Goal: Task Accomplishment & Management: Use online tool/utility

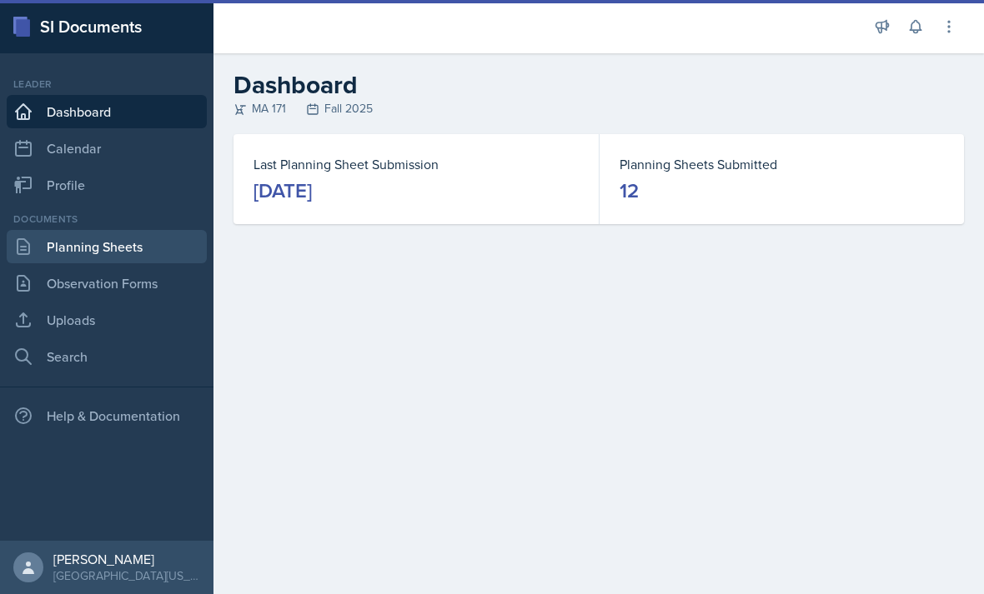
click at [123, 243] on link "Planning Sheets" at bounding box center [107, 246] width 200 height 33
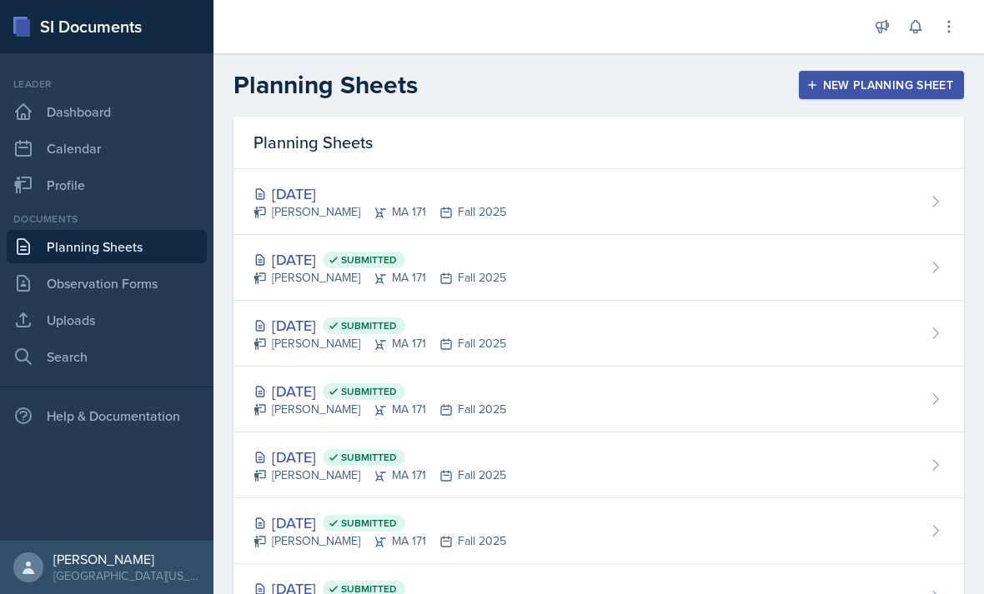
click at [839, 94] on button "New Planning Sheet" at bounding box center [881, 85] width 165 height 28
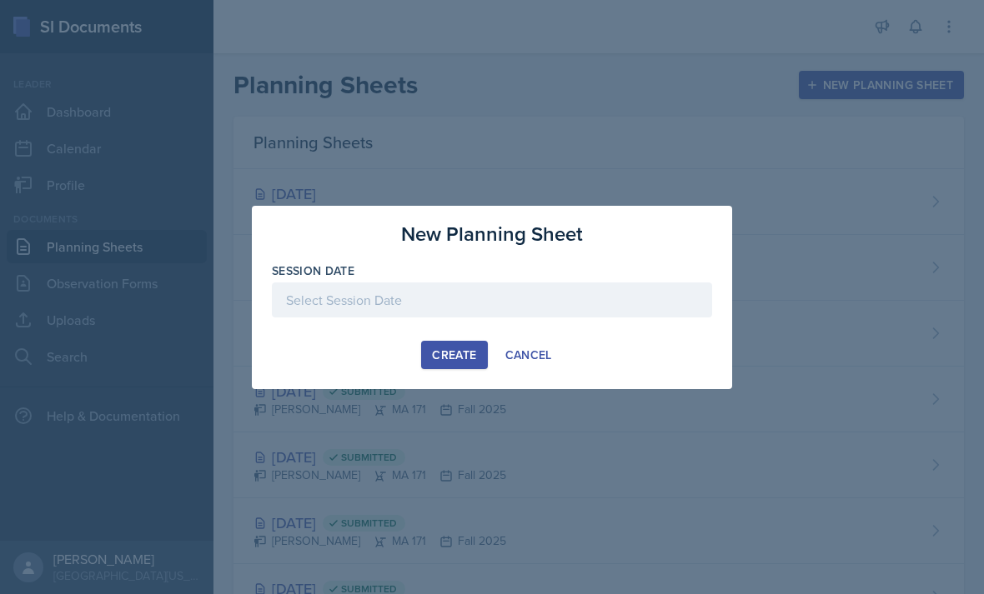
click at [432, 295] on div at bounding box center [492, 300] width 440 height 35
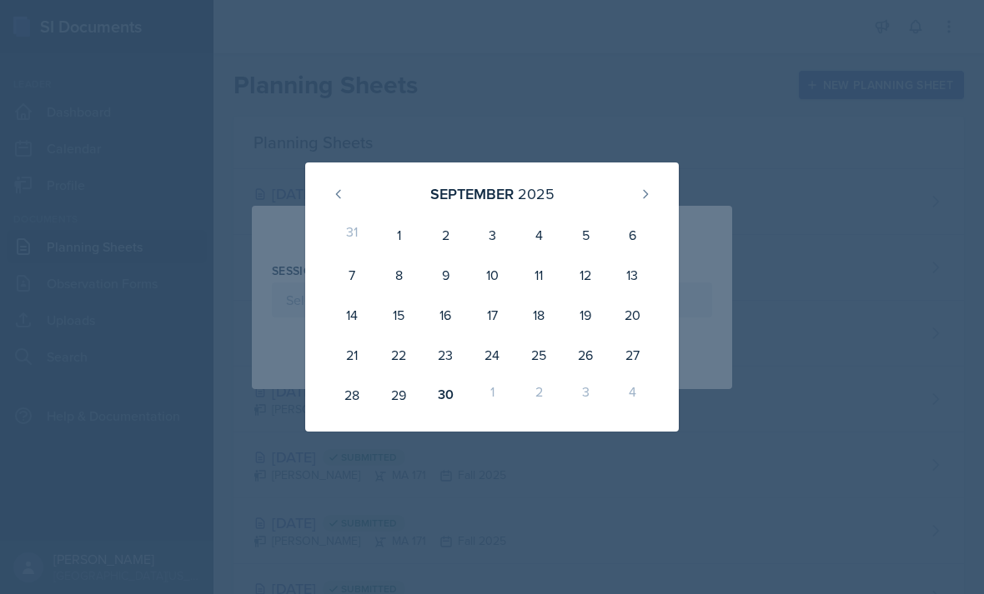
click at [488, 399] on div "1" at bounding box center [491, 395] width 47 height 40
click at [637, 188] on button at bounding box center [645, 194] width 27 height 27
click at [473, 238] on div "1" at bounding box center [491, 235] width 47 height 40
type input "[DATE]"
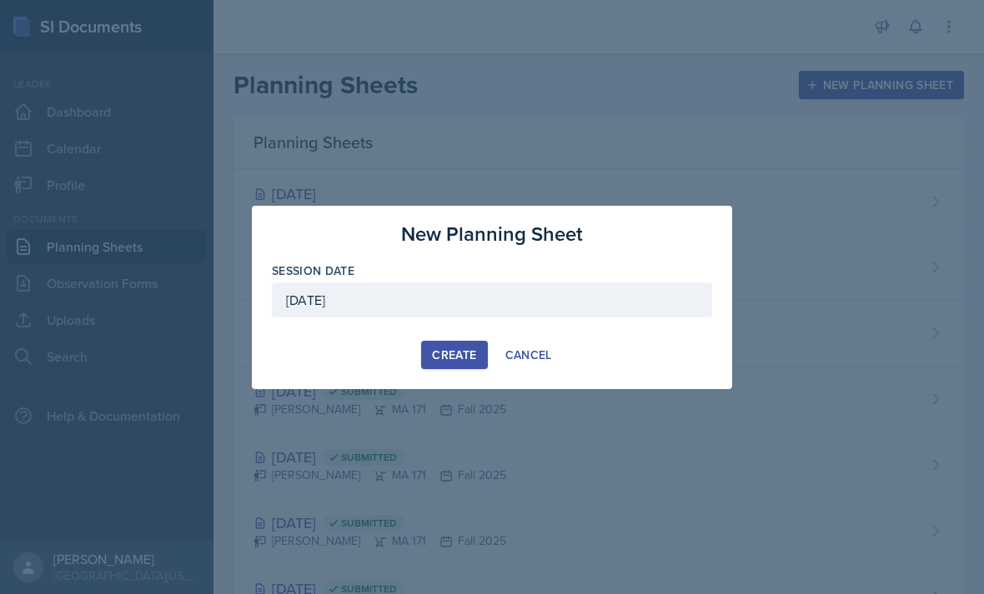
click at [447, 351] on div "Create" at bounding box center [454, 354] width 44 height 13
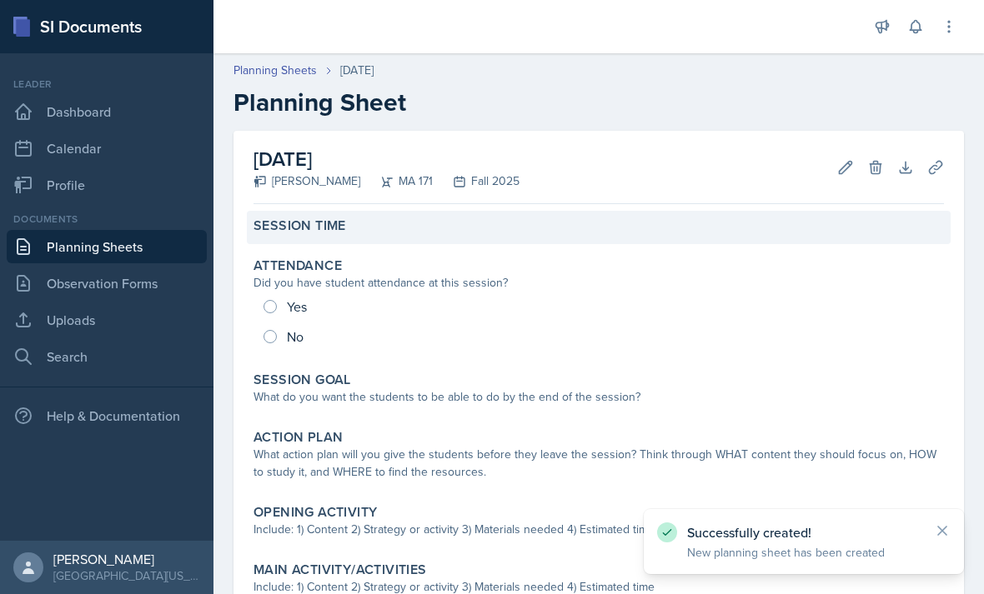
click at [432, 217] on div "Session Time" at bounding box center [599, 227] width 704 height 33
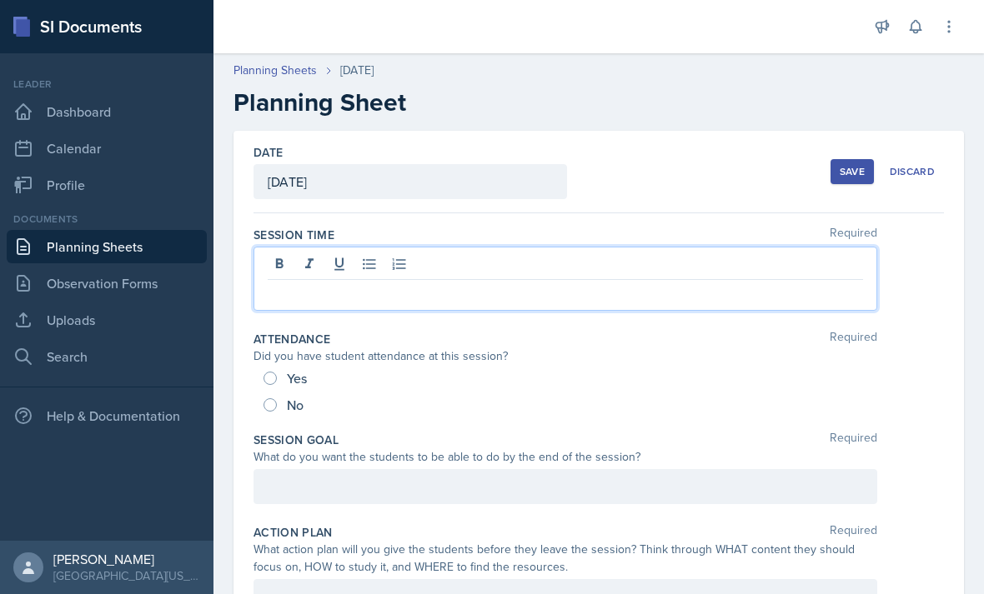
click at [383, 268] on div at bounding box center [564, 279] width 623 height 64
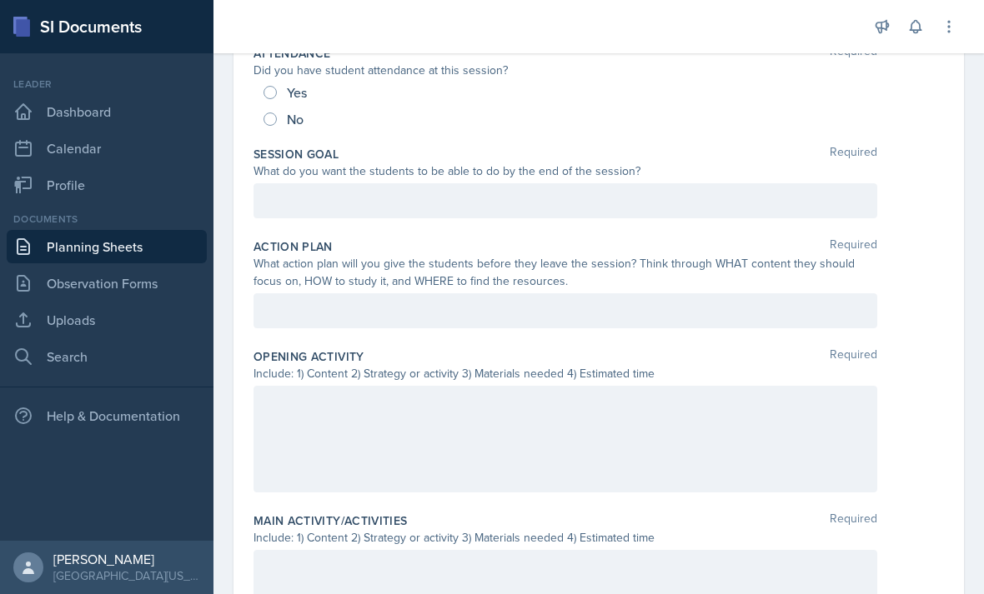
scroll to position [314, 0]
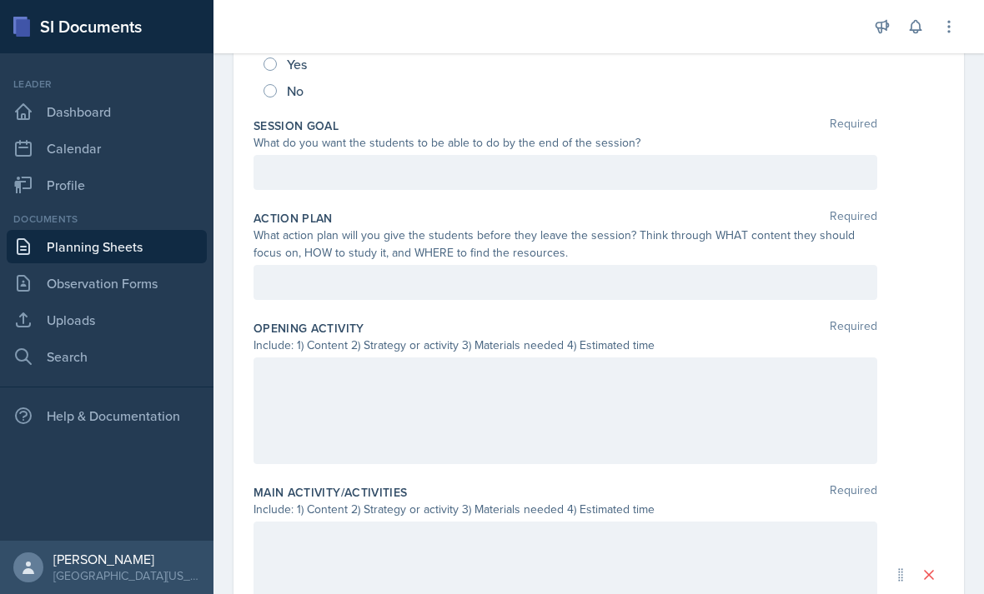
click at [360, 173] on div at bounding box center [564, 172] width 623 height 35
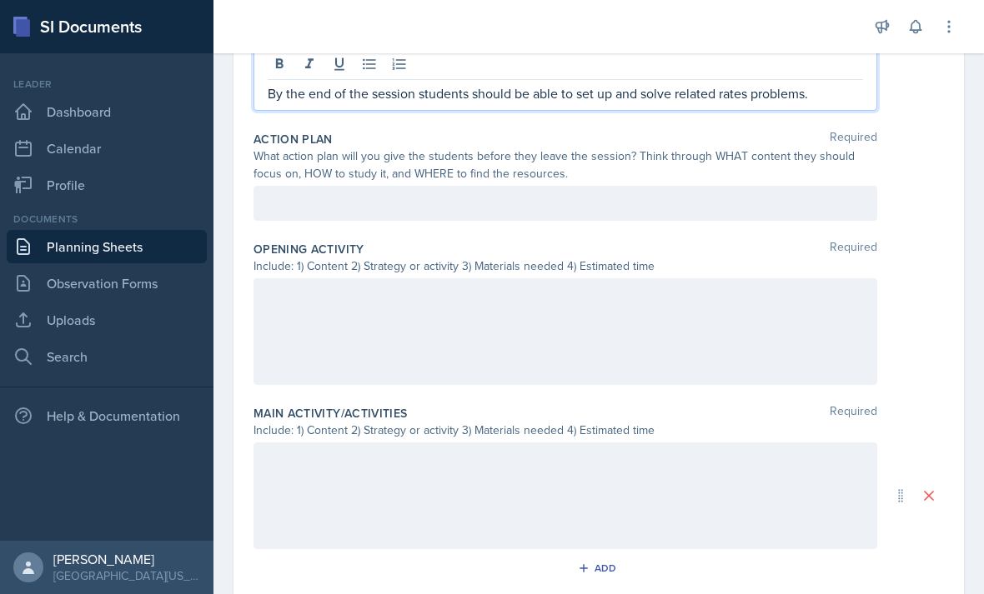
scroll to position [426, 0]
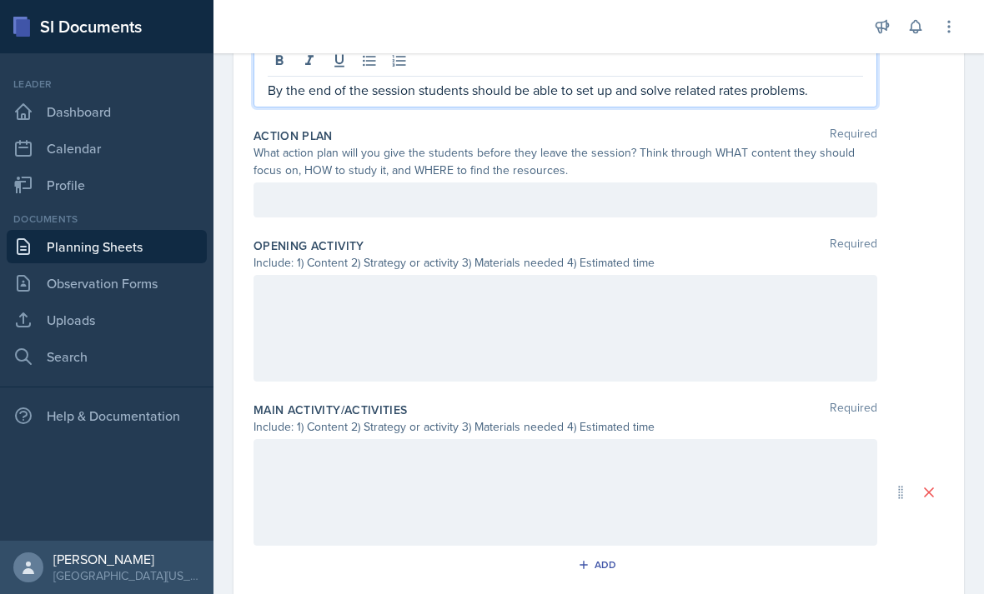
click at [352, 208] on div at bounding box center [564, 200] width 623 height 35
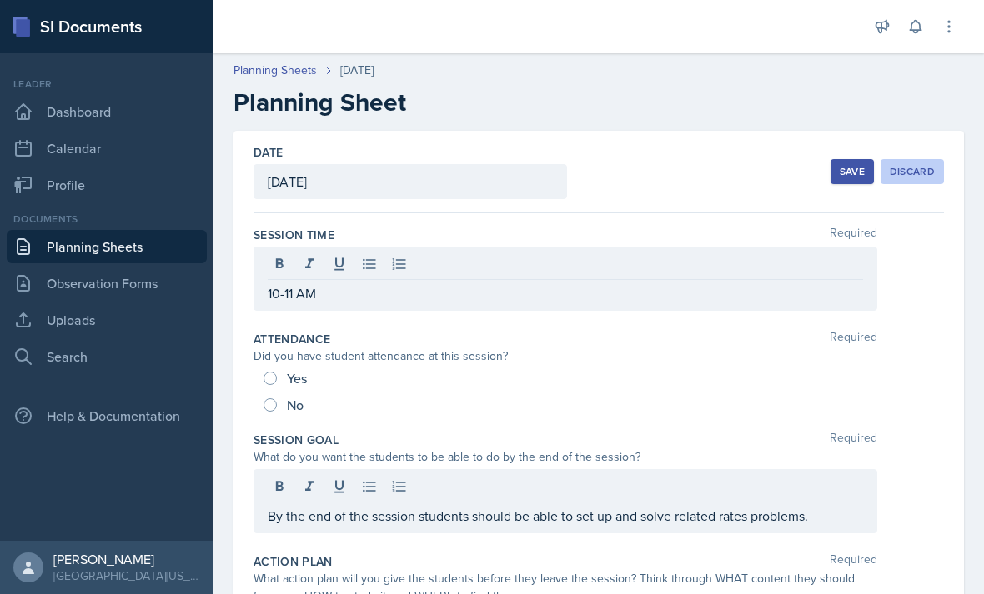
scroll to position [0, 0]
click at [859, 170] on div "Save" at bounding box center [851, 171] width 25 height 13
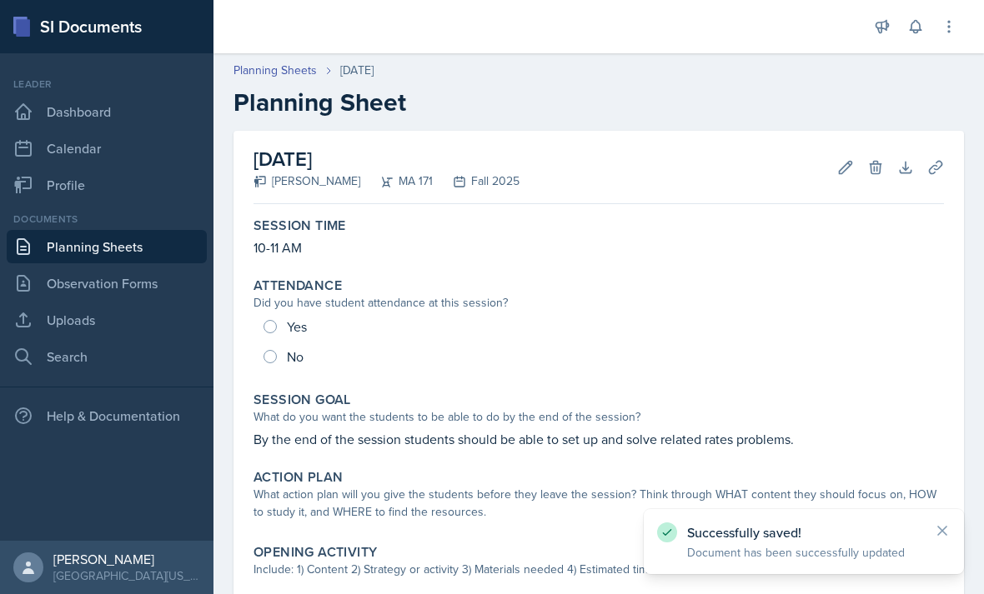
click at [190, 252] on link "Planning Sheets" at bounding box center [107, 246] width 200 height 33
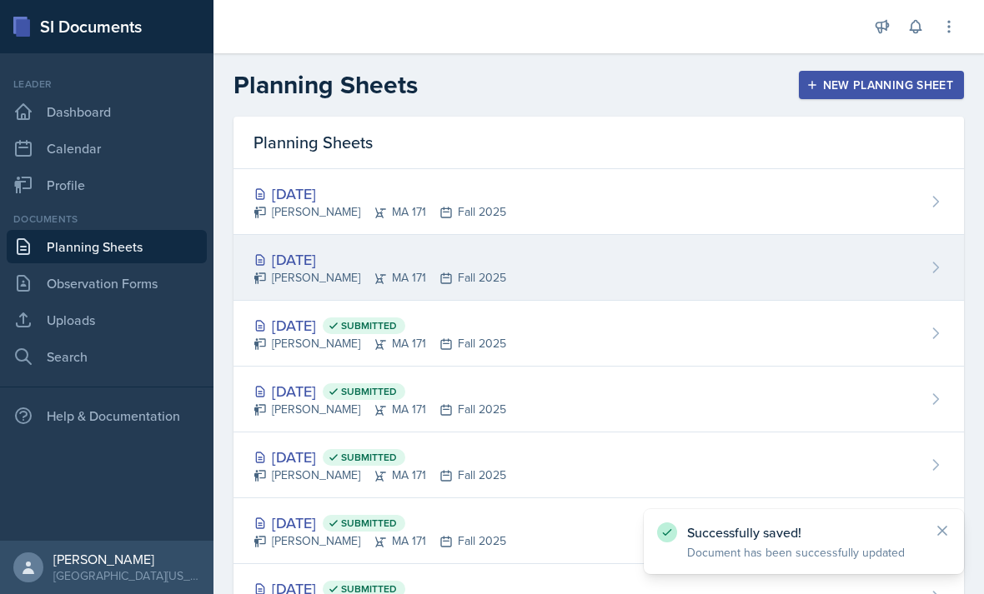
click at [314, 265] on div "[DATE]" at bounding box center [379, 259] width 253 height 23
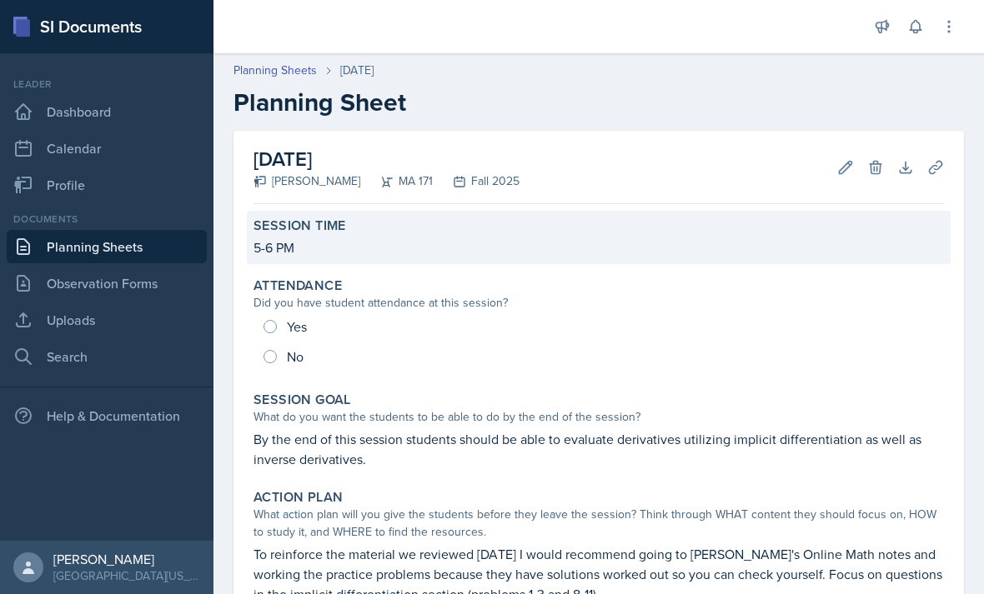
scroll to position [123, 0]
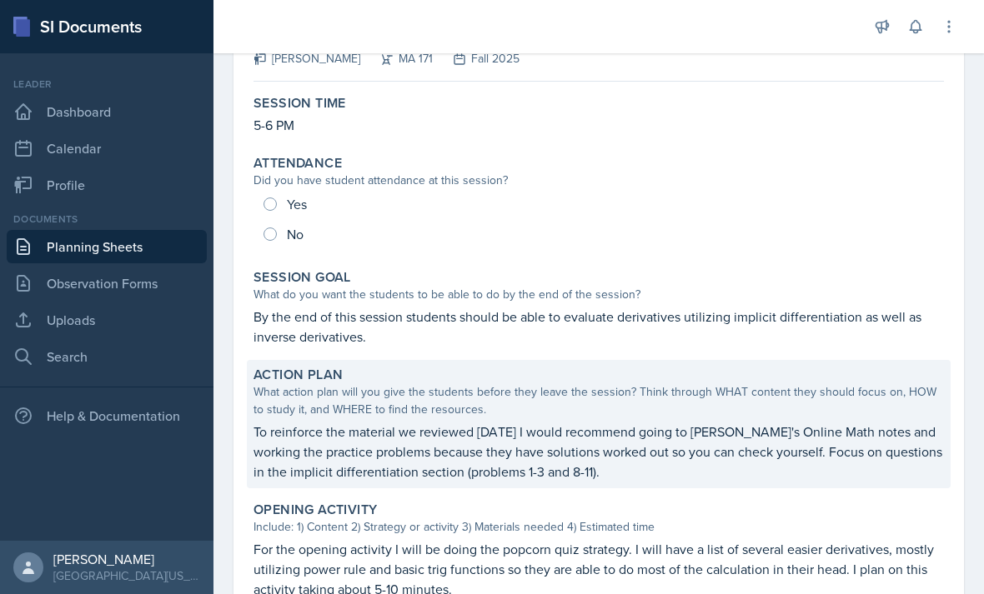
click at [321, 364] on div "Action Plan What action plan will you give the students before they leave the s…" at bounding box center [599, 424] width 704 height 128
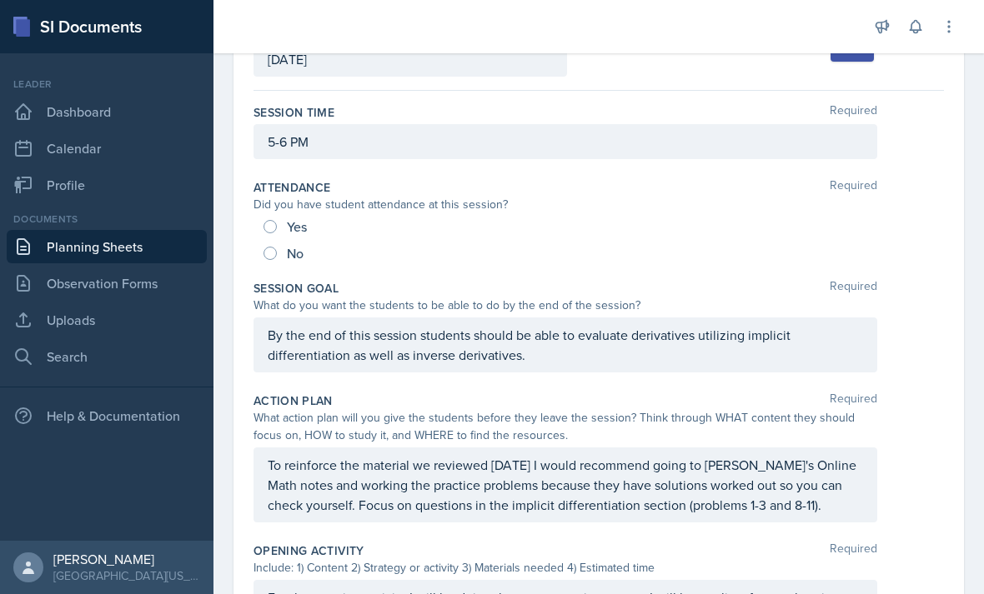
click at [321, 342] on div "By the end of this session students should be able to evaluate derivatives util…" at bounding box center [564, 345] width 623 height 55
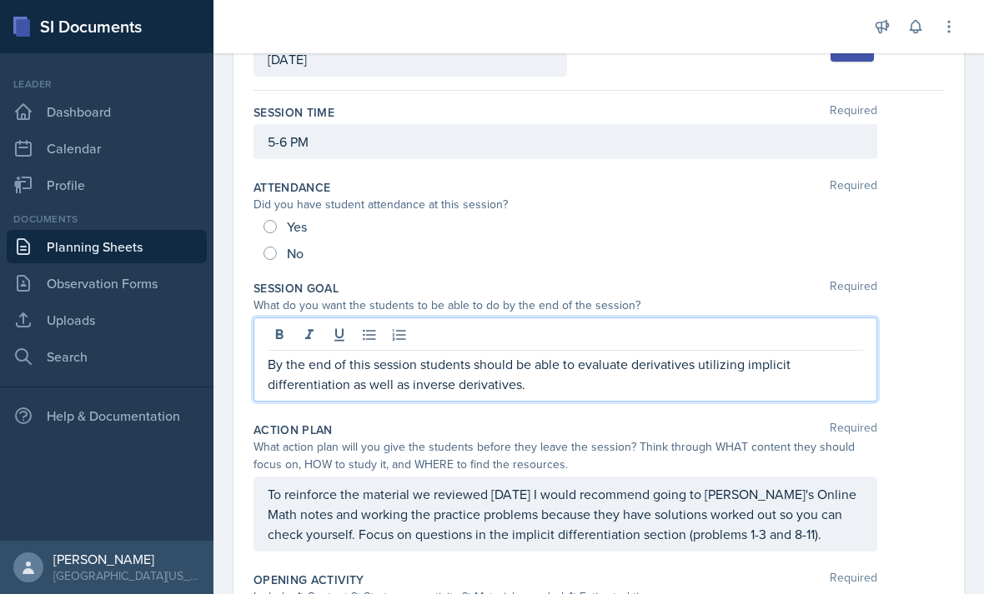
click at [311, 384] on p "By the end of this session students should be able to evaluate derivatives util…" at bounding box center [565, 374] width 595 height 40
click at [312, 382] on p "By the end of this session students should be able to evaluate derivatives util…" at bounding box center [565, 374] width 595 height 40
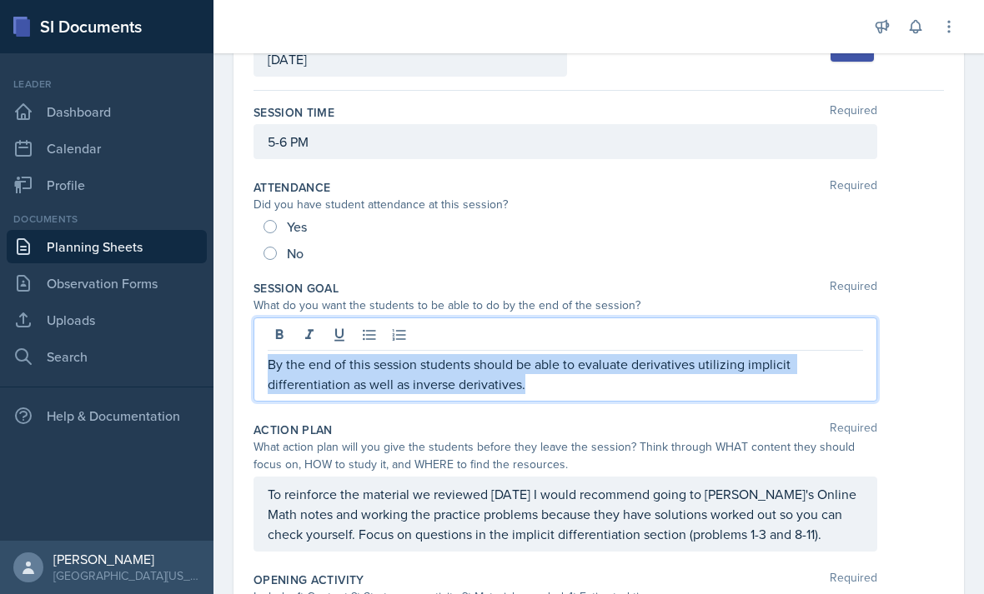
copy p "By the end of this session students should be able to evaluate derivatives util…"
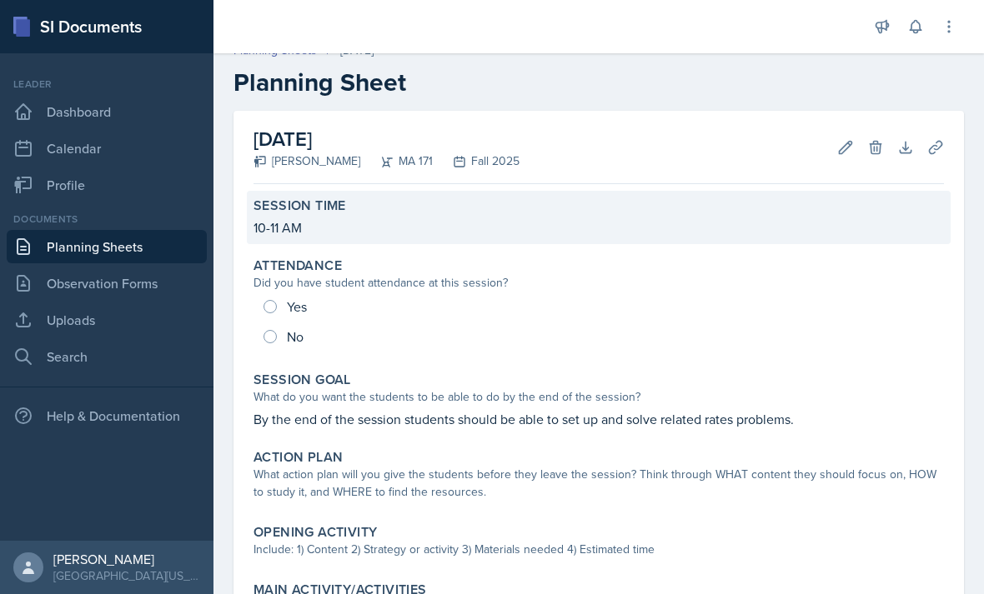
scroll to position [21, 0]
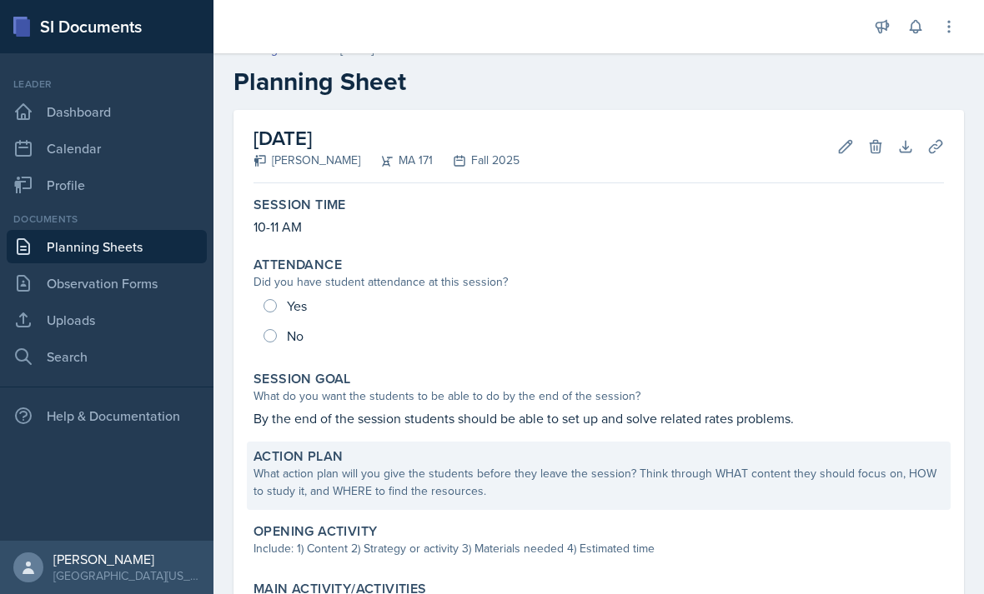
click at [327, 473] on div "What action plan will you give the students before they leave the session? Thin…" at bounding box center [598, 482] width 690 height 35
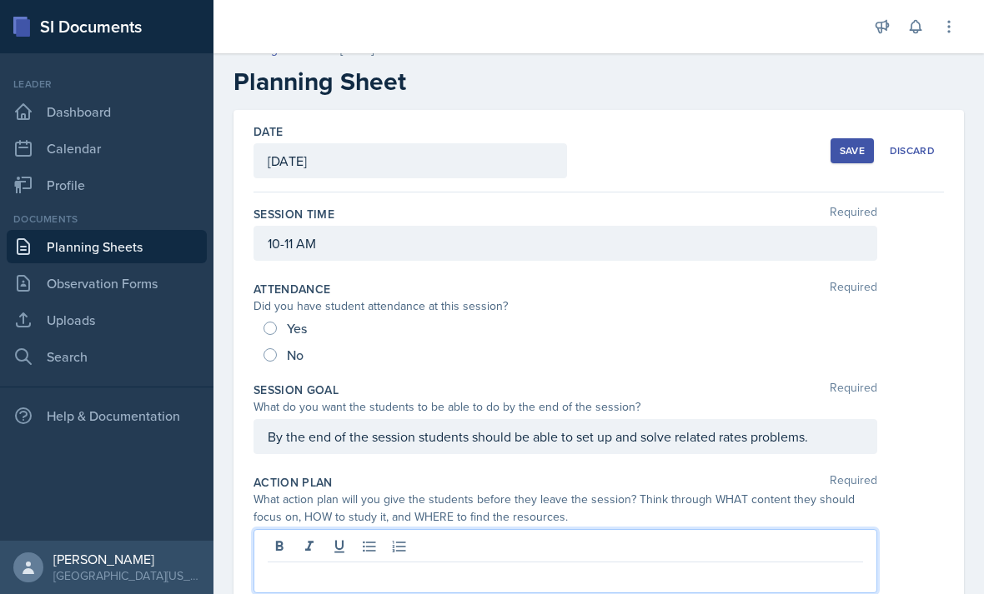
click at [313, 593] on html "SI Documents Leader Dashboard Calendar Profile Documents Planning Sheets Observ…" at bounding box center [492, 297] width 984 height 594
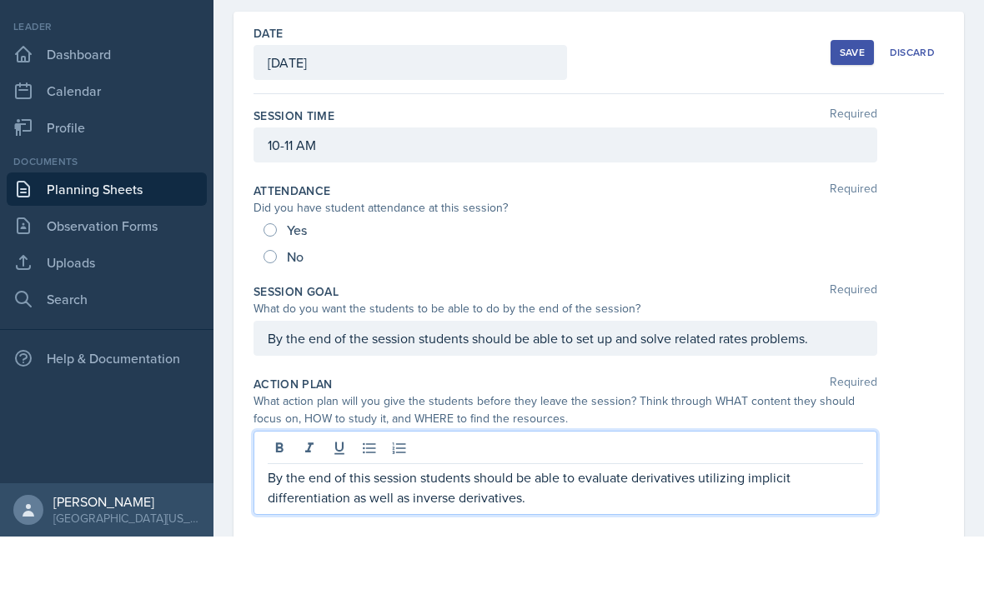
scroll to position [81, 0]
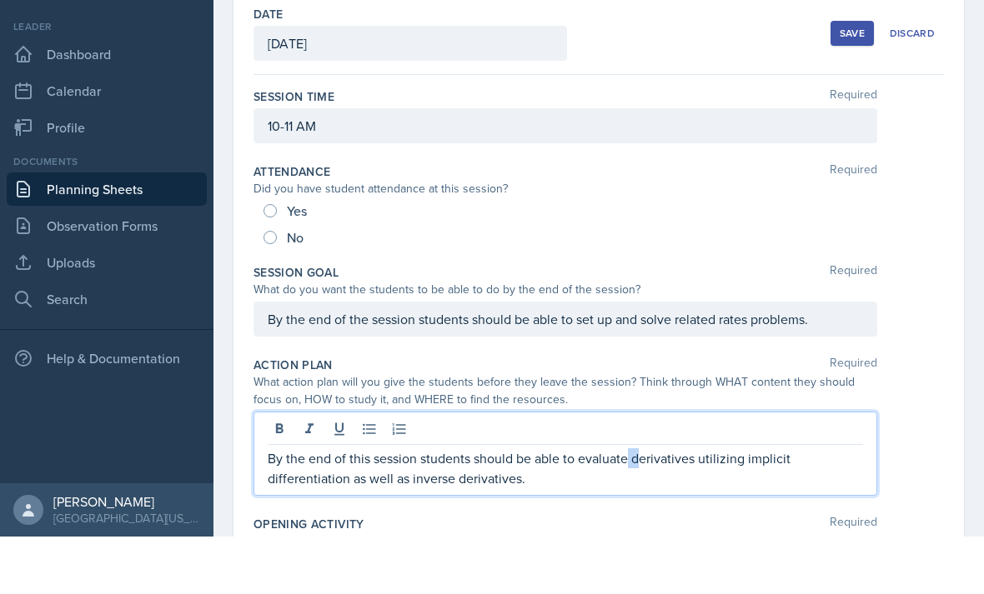
drag, startPoint x: 628, startPoint y: 404, endPoint x: 637, endPoint y: 409, distance: 9.7
click at [637, 506] on p "By the end of this session students should be able to evaluate derivatives util…" at bounding box center [565, 526] width 595 height 40
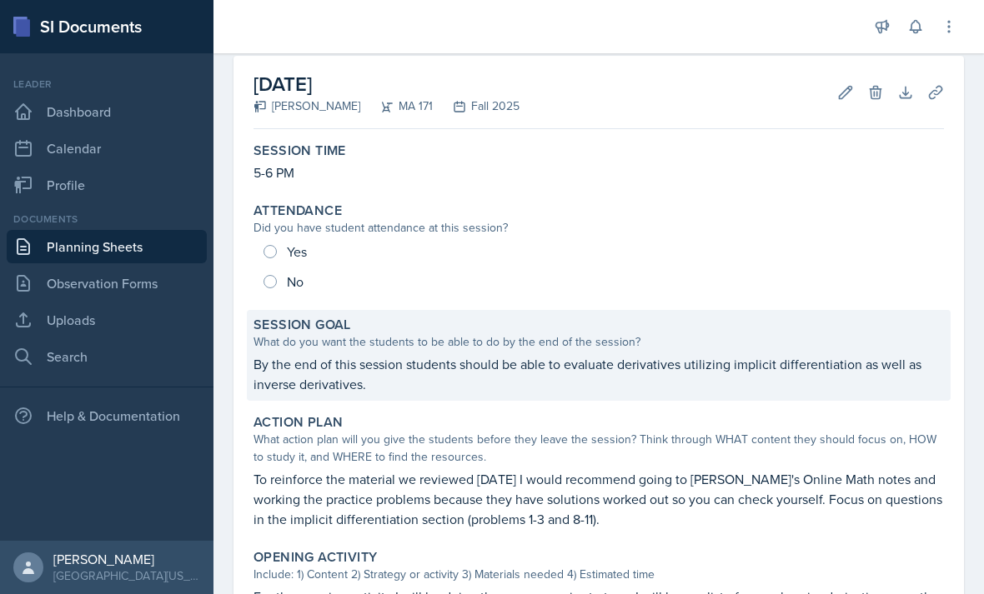
scroll to position [118, 0]
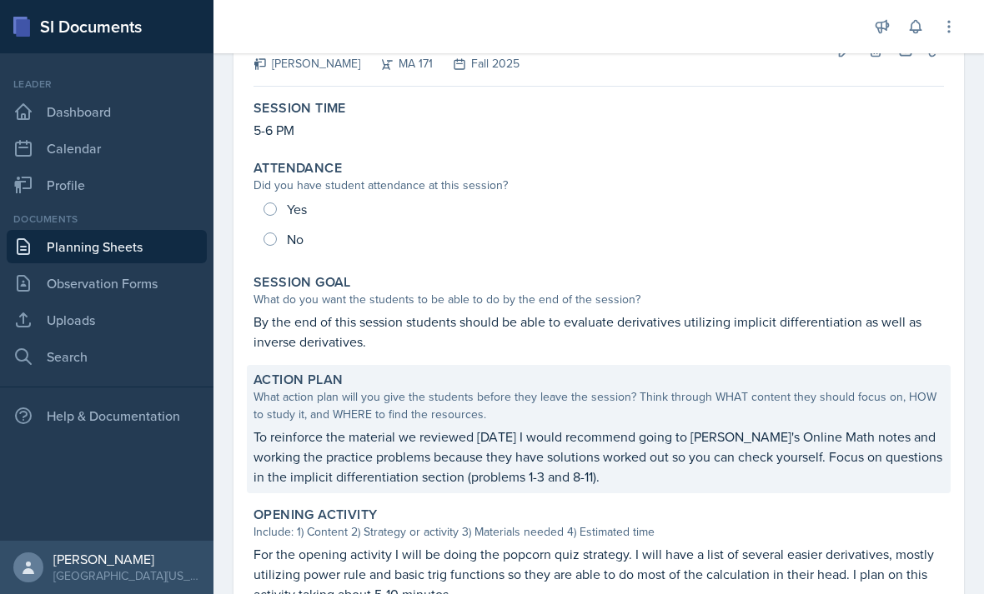
click at [388, 463] on p "To reinforce the material we reviewed [DATE] I would recommend going to [PERSON…" at bounding box center [598, 457] width 690 height 60
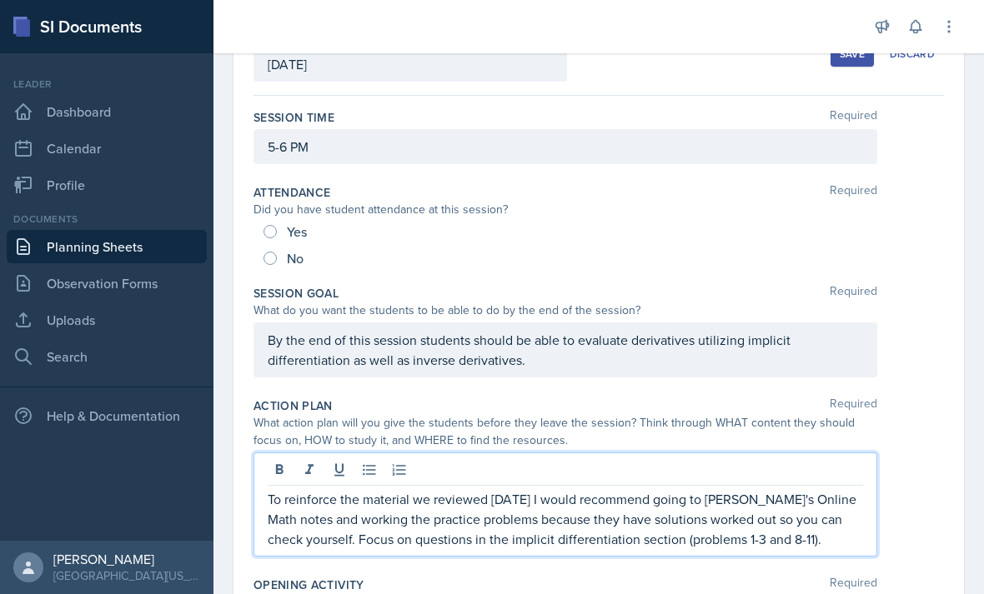
scroll to position [53, 0]
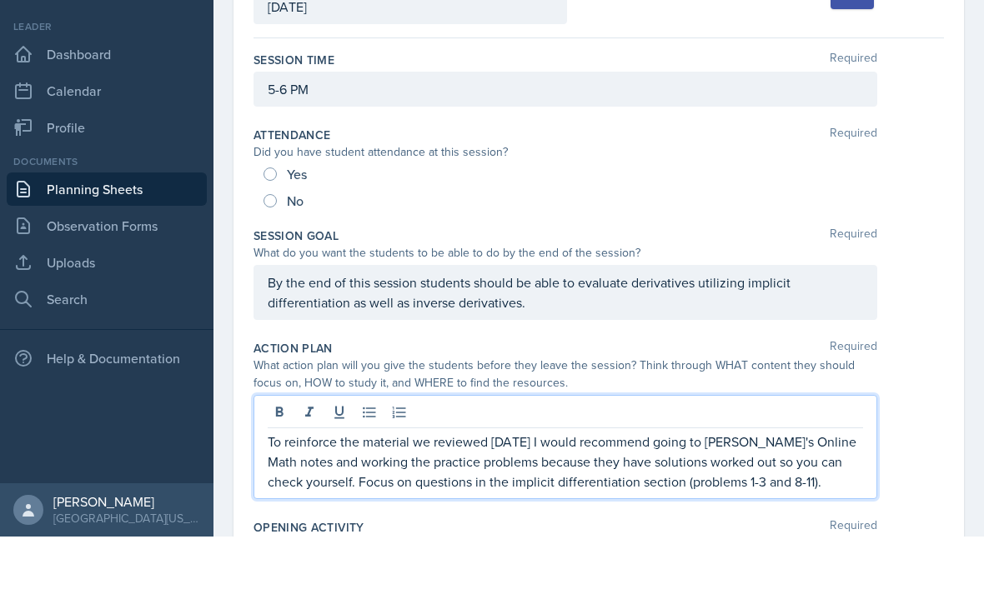
click at [371, 489] on p "To reinforce the material we reviewed [DATE] I would recommend going to [PERSON…" at bounding box center [565, 519] width 595 height 60
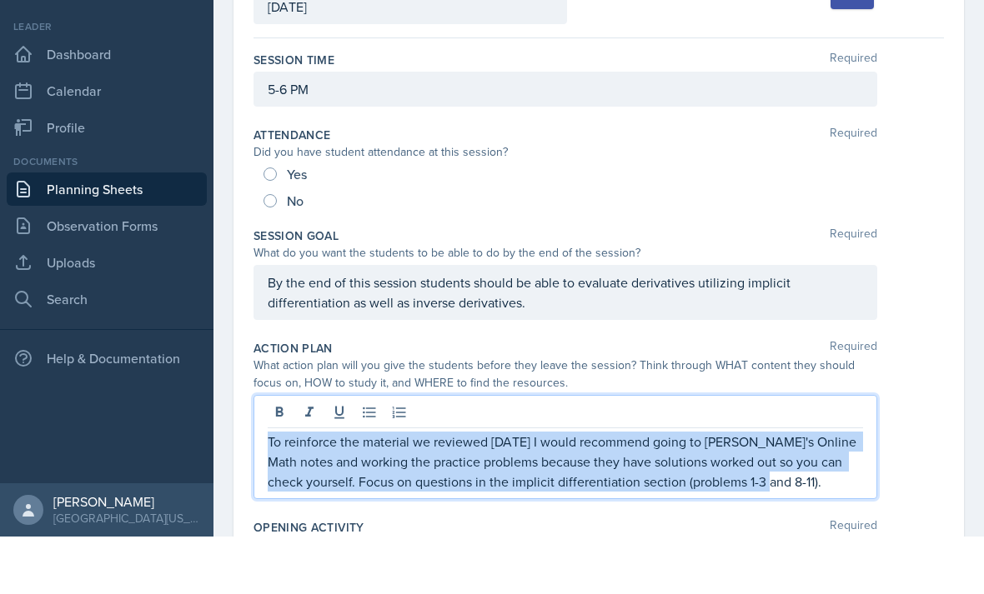
copy p "To reinforce the material we reviewed [DATE] I would recommend going to [PERSON…"
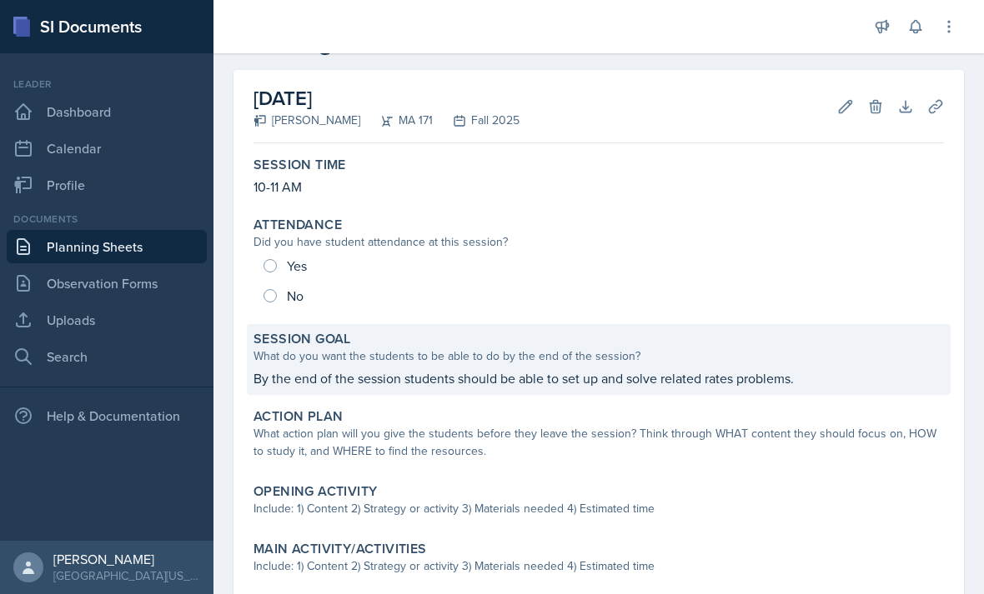
scroll to position [87, 0]
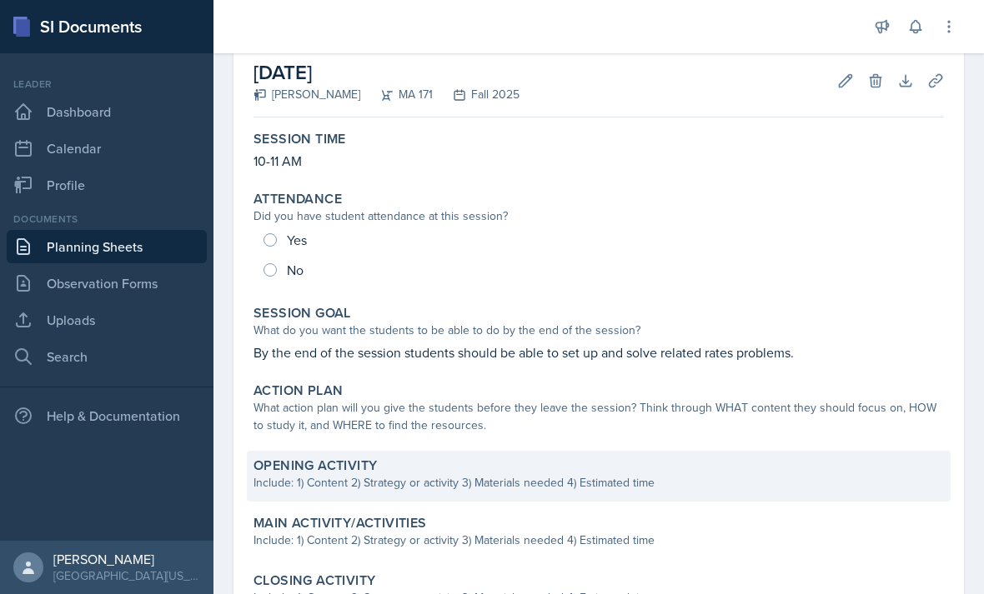
click at [354, 451] on div "Opening Activity Include: 1) Content 2) Strategy or activity 3) Materials neede…" at bounding box center [599, 476] width 704 height 51
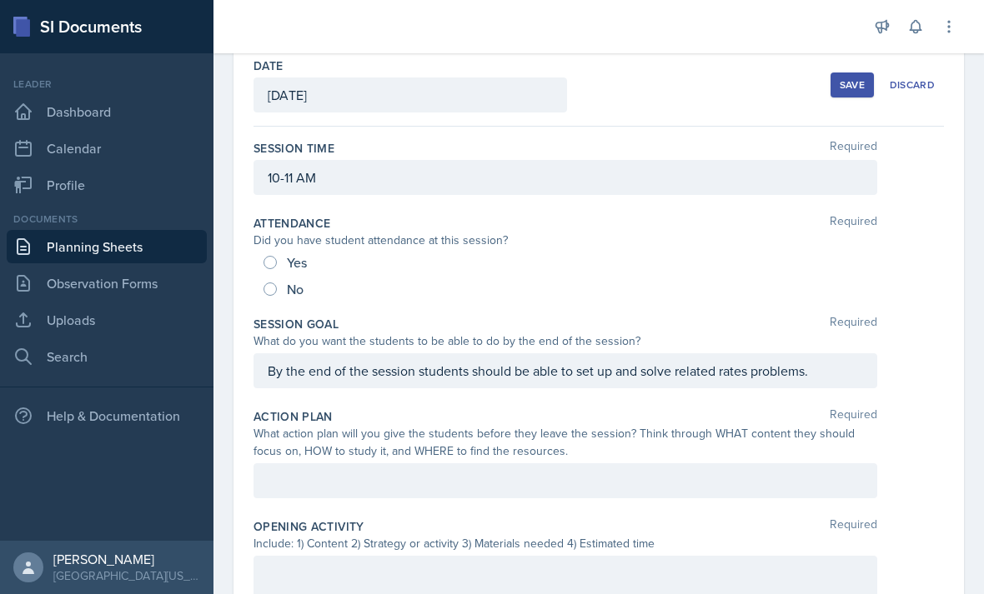
click at [340, 463] on div at bounding box center [564, 480] width 623 height 35
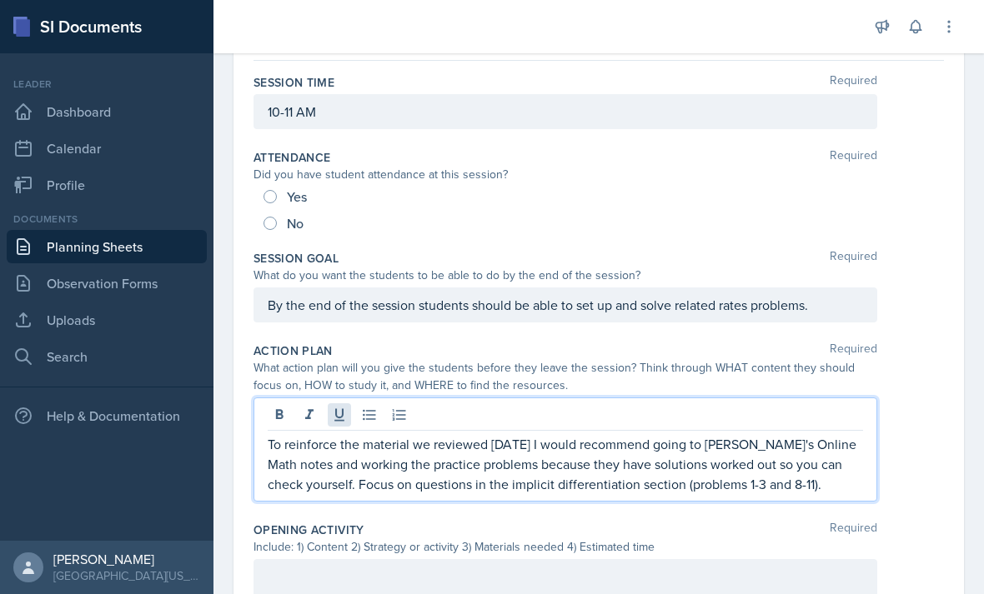
scroll to position [159, 0]
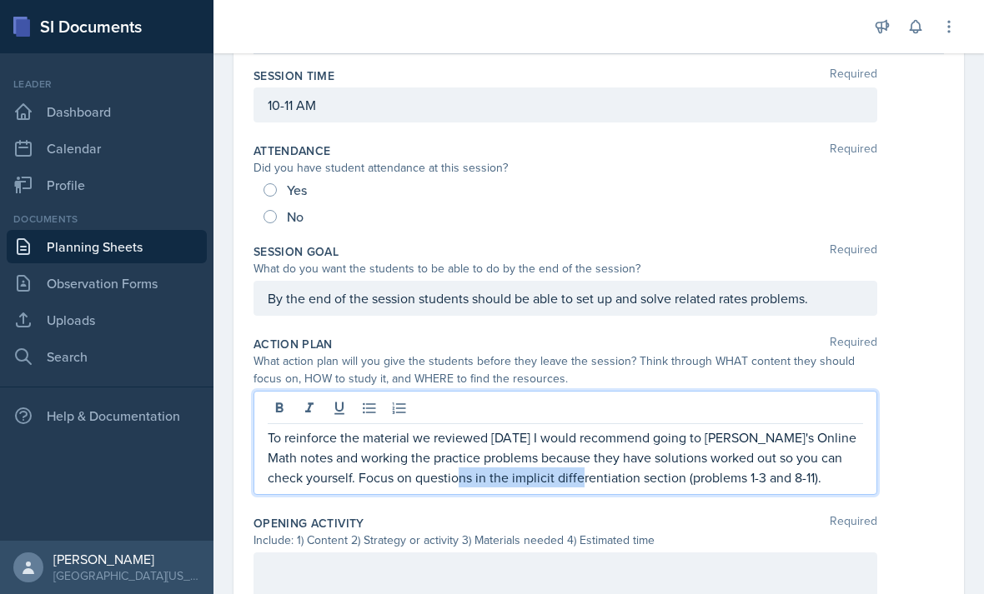
drag, startPoint x: 598, startPoint y: 421, endPoint x: 473, endPoint y: 425, distance: 124.3
click at [473, 428] on p "To reinforce the material we reviewed [DATE] I would recommend going to [PERSON…" at bounding box center [565, 458] width 595 height 60
click at [629, 353] on div "What action plan will you give the students before they leave the session? Thin…" at bounding box center [564, 370] width 623 height 35
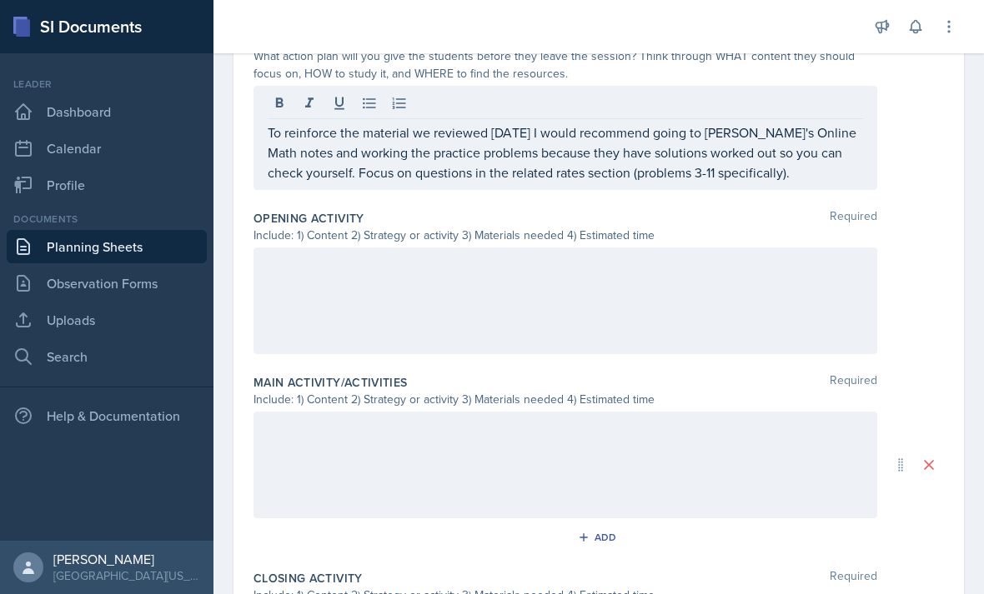
scroll to position [464, 0]
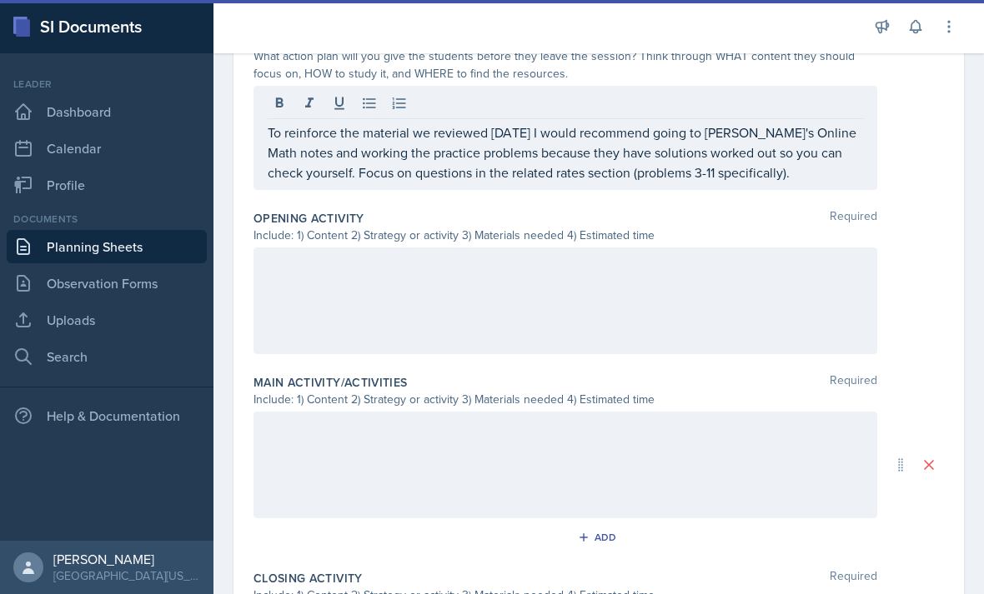
click at [458, 281] on div at bounding box center [564, 301] width 623 height 107
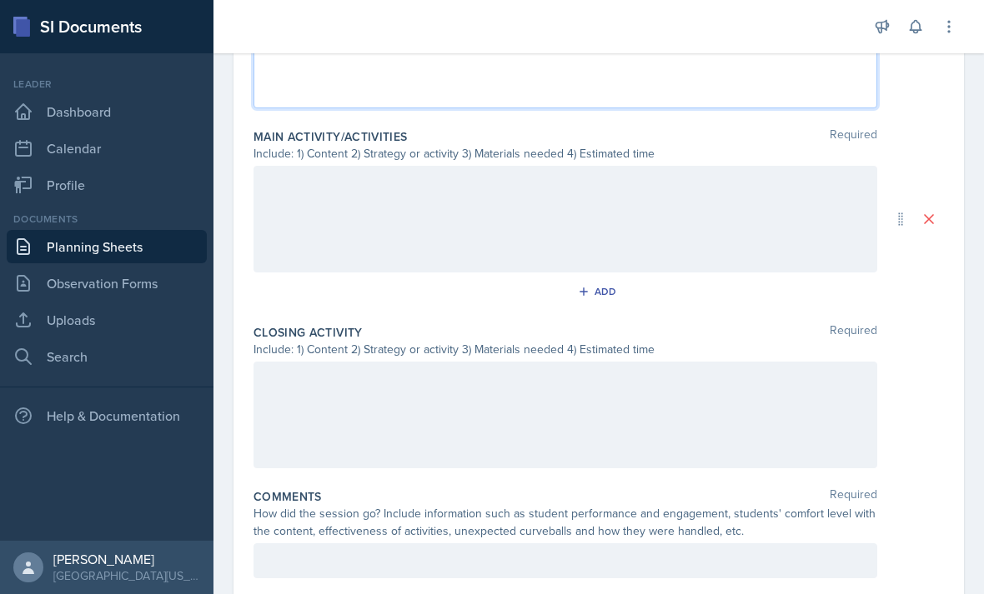
scroll to position [709, 0]
